Goal: Information Seeking & Learning: Learn about a topic

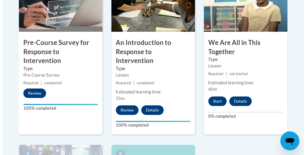
scroll to position [224, 0]
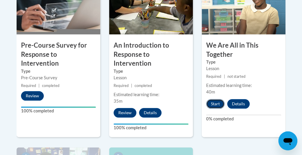
click at [216, 102] on button "Start" at bounding box center [215, 103] width 18 height 9
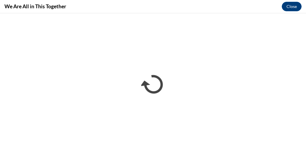
scroll to position [0, 0]
